Goal: Information Seeking & Learning: Learn about a topic

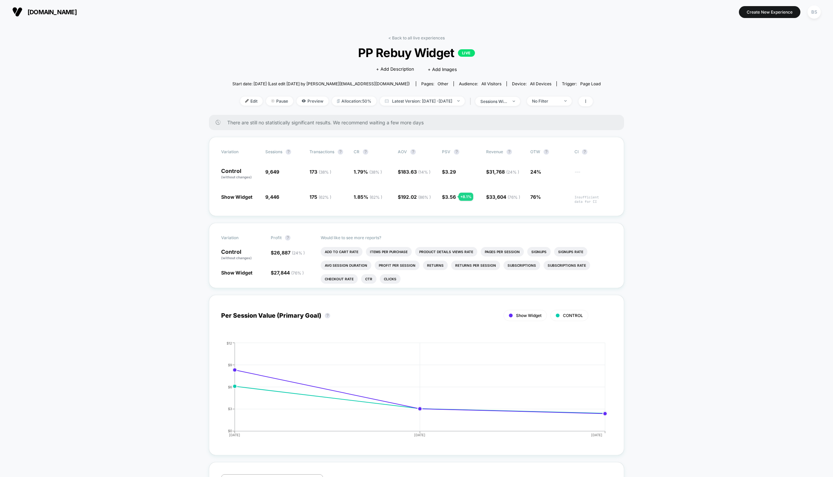
click at [392, 37] on link "< Back to all live experiences" at bounding box center [416, 37] width 56 height 5
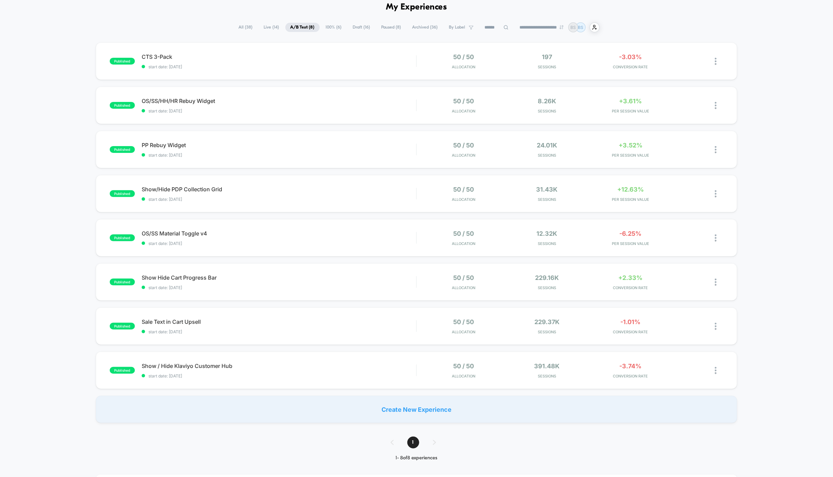
scroll to position [36, 0]
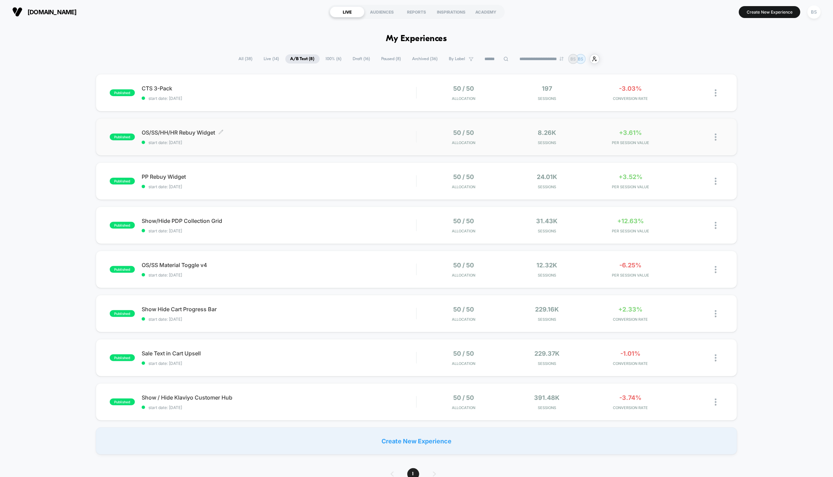
scroll to position [13, 0]
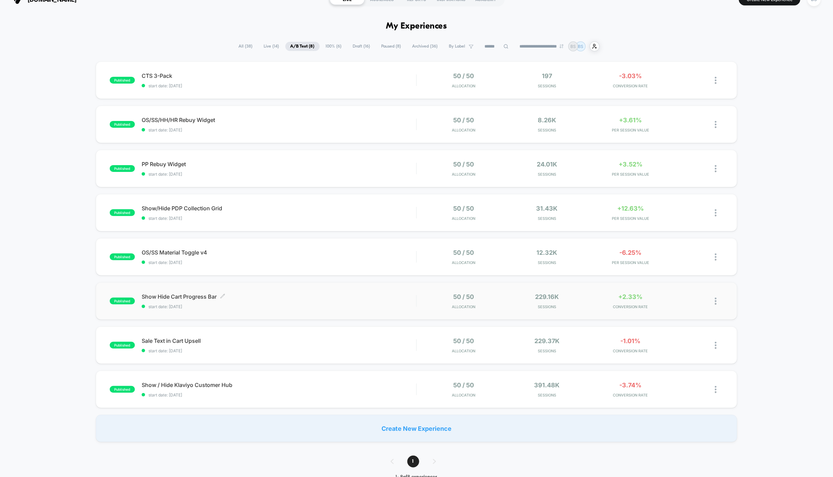
click at [400, 293] on span "Show Hide Cart Progress Bar Click to edit experience details" at bounding box center [279, 296] width 274 height 7
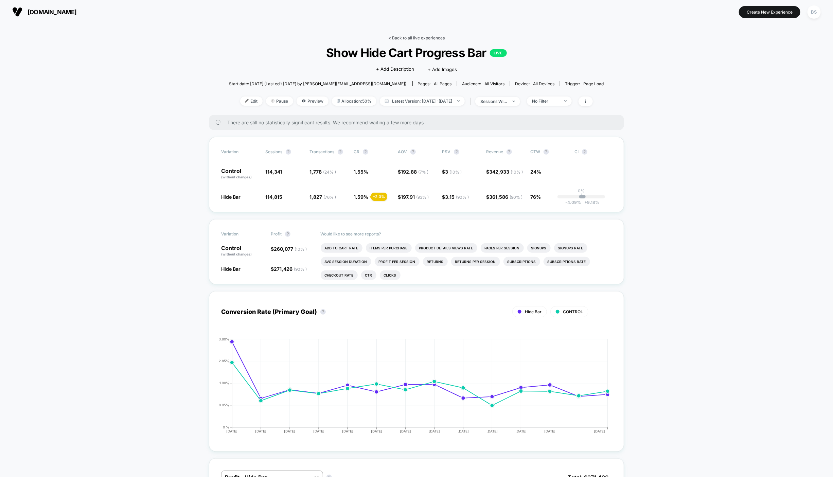
click at [415, 38] on link "< Back to all live experiences" at bounding box center [416, 37] width 56 height 5
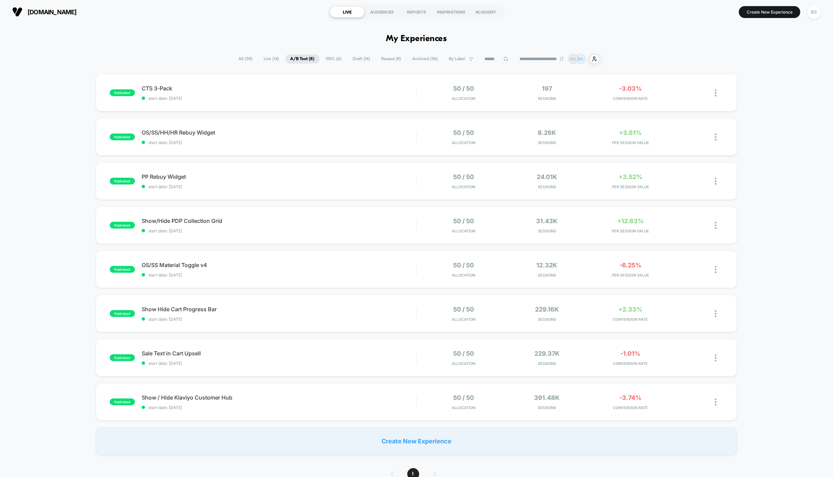
click at [301, 55] on span "A/B Test ( 8 )" at bounding box center [302, 58] width 34 height 9
click at [294, 401] on span "Show / Hide Klaviyo Customer Hub Click to edit experience details" at bounding box center [279, 397] width 274 height 7
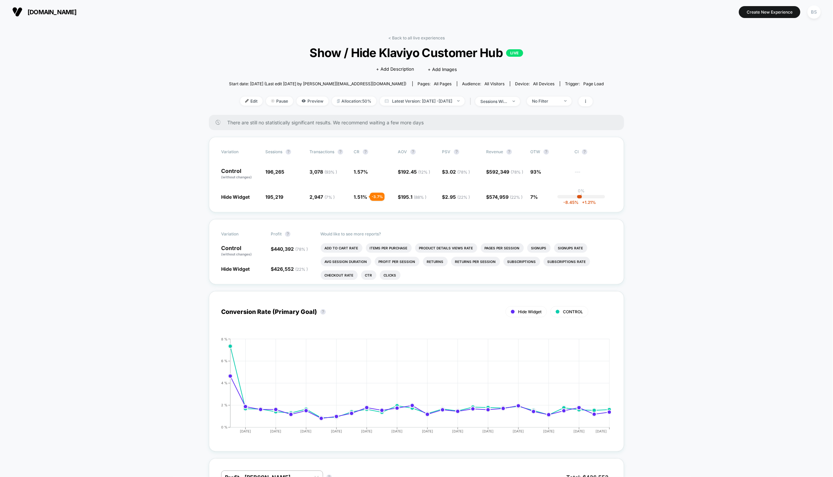
click at [387, 38] on div "< Back to all live experiences Show / Hide Klaviyo Customer Hub LIVE Click to e…" at bounding box center [416, 74] width 375 height 79
click at [398, 36] on link "< Back to all live experiences" at bounding box center [416, 37] width 56 height 5
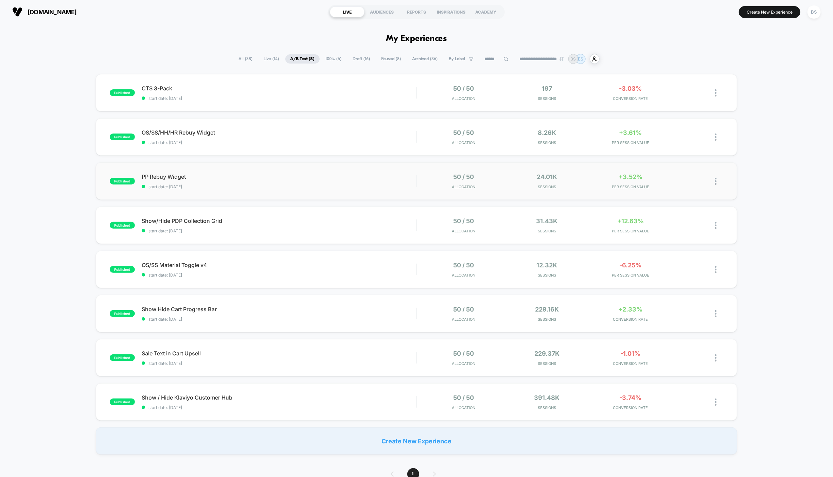
click at [357, 192] on div "published PP Rebuy Widget start date: 8/28/2025 50 / 50 Allocation 24.01k Sessi…" at bounding box center [416, 180] width 641 height 37
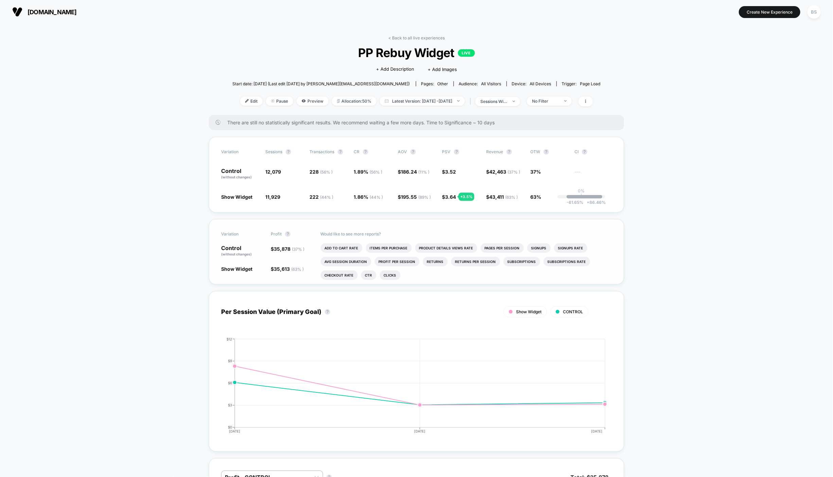
click at [348, 241] on div "Would like to see more reports? Add To Cart Rate Items Per Purchase Product Det…" at bounding box center [466, 251] width 291 height 65
click at [348, 243] on li "Add To Cart Rate" at bounding box center [342, 248] width 42 height 10
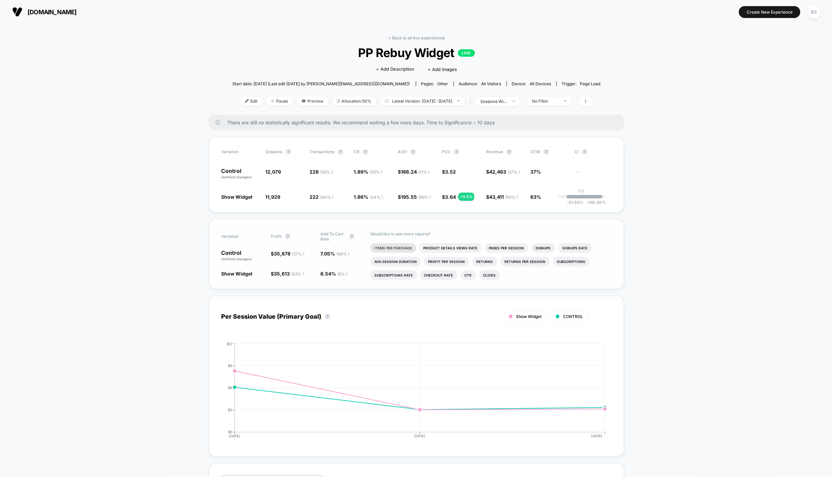
click at [382, 248] on li "Items Per Purchase" at bounding box center [393, 248] width 46 height 10
click at [406, 36] on link "< Back to all live experiences" at bounding box center [416, 37] width 56 height 5
